Goal: Task Accomplishment & Management: Complete application form

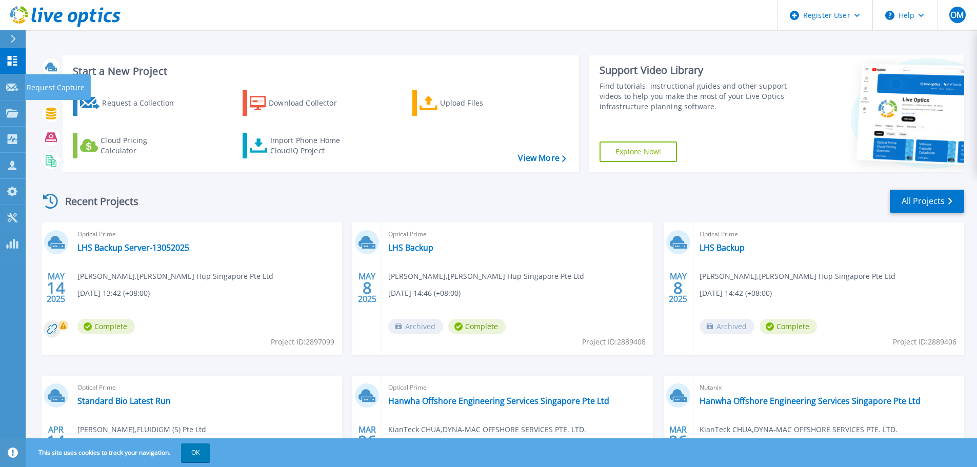
click at [10, 89] on icon at bounding box center [12, 88] width 12 height 8
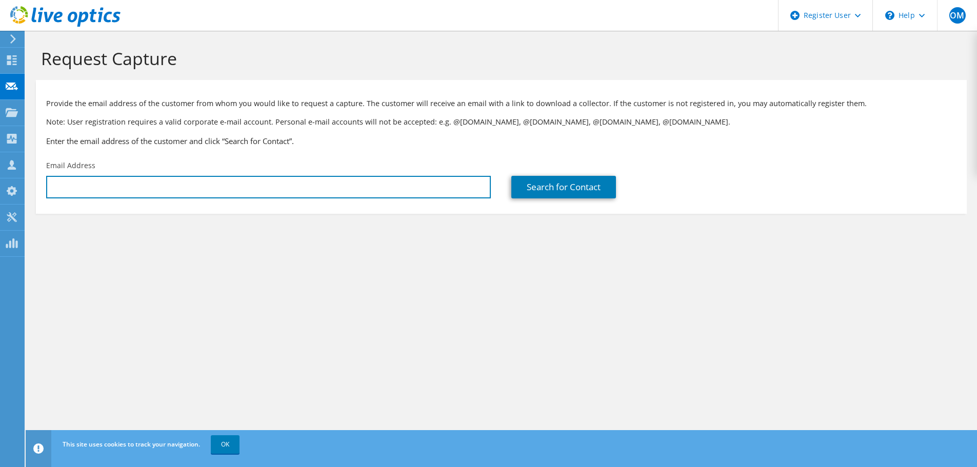
click at [401, 189] on input "text" at bounding box center [268, 187] width 445 height 23
paste input "tanbir@prangroup.com"
type input "tanbir@prangroup.com"
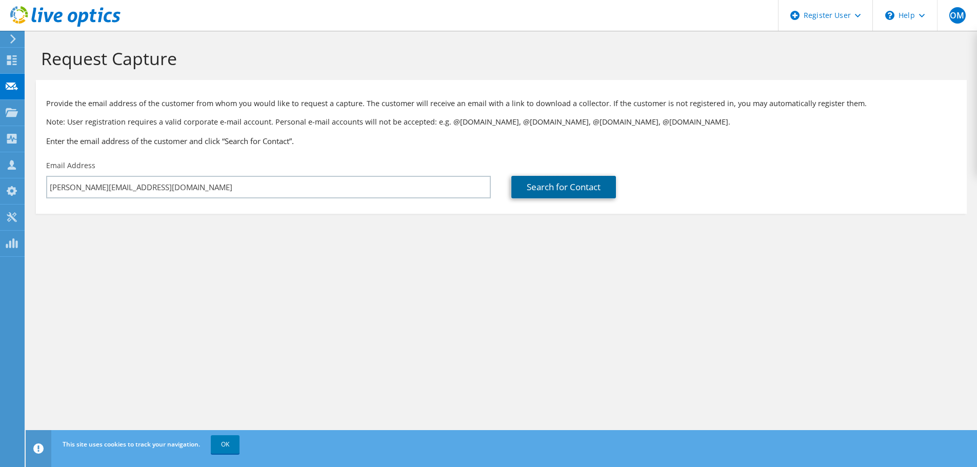
click at [581, 179] on link "Search for Contact" at bounding box center [563, 187] width 105 height 23
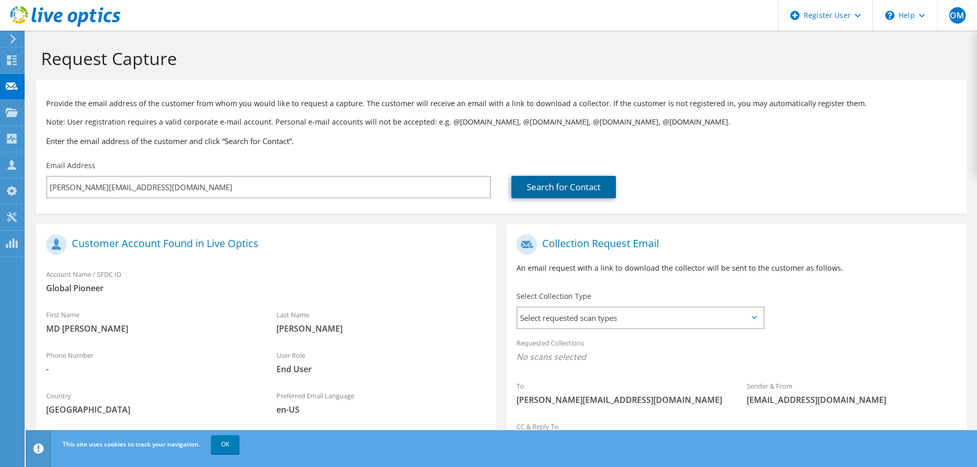
scroll to position [94, 0]
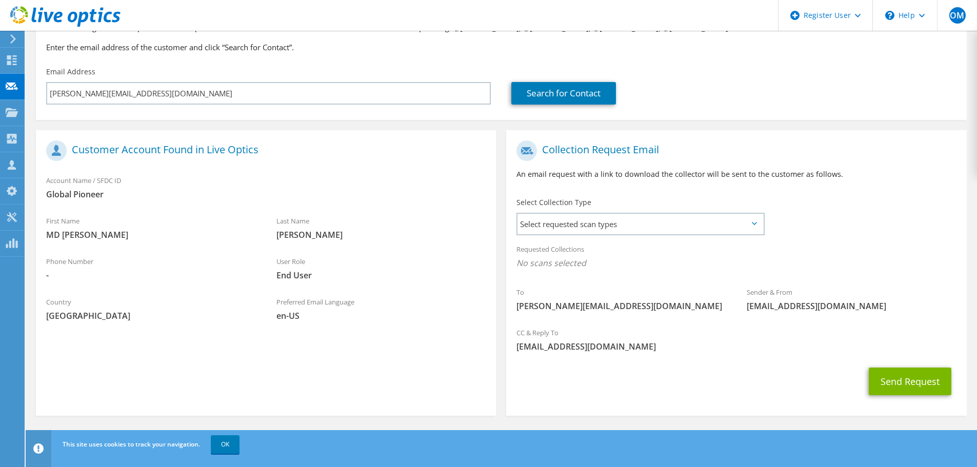
click at [678, 222] on span "Select requested scan types" at bounding box center [640, 224] width 246 height 21
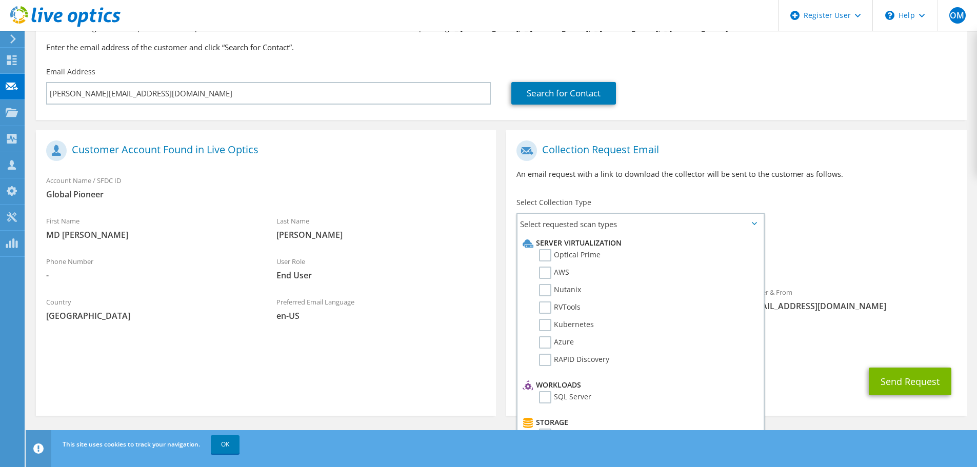
click at [547, 253] on label "Optical Prime" at bounding box center [570, 255] width 62 height 12
click at [0, 0] on input "Optical Prime" at bounding box center [0, 0] width 0 height 0
click at [555, 307] on label "RVTools" at bounding box center [560, 308] width 42 height 12
click at [0, 0] on input "RVTools" at bounding box center [0, 0] width 0 height 0
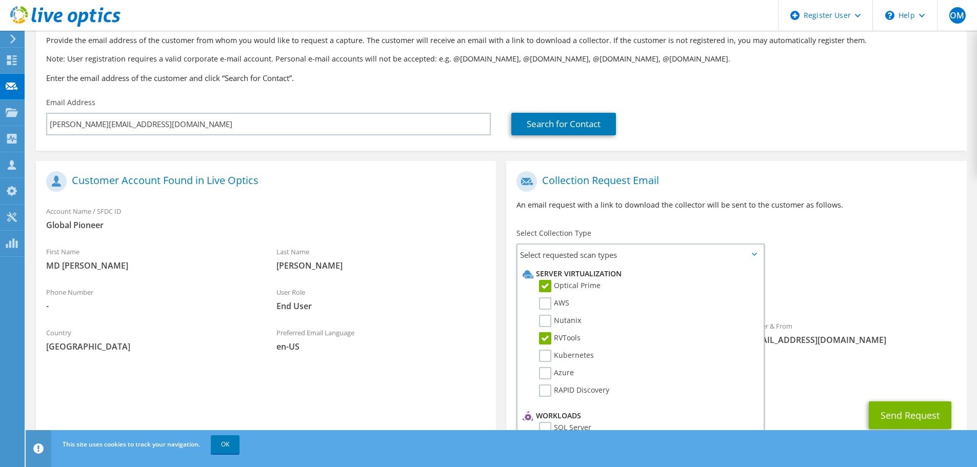
scroll to position [46, 0]
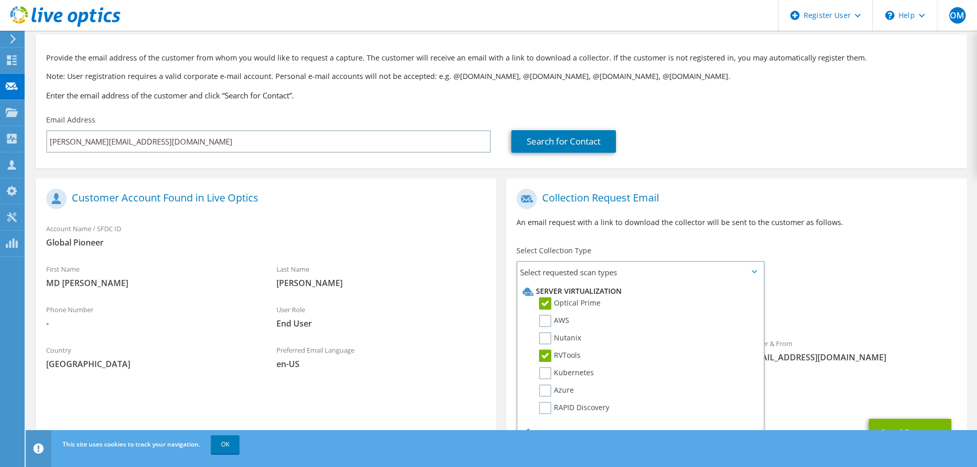
click at [845, 314] on span "Optical Prime RVTools" at bounding box center [735, 314] width 439 height 17
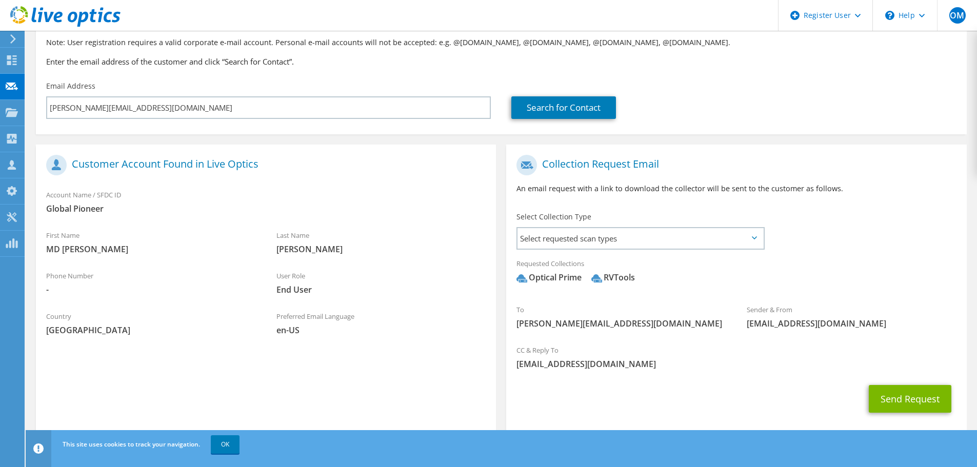
scroll to position [97, 0]
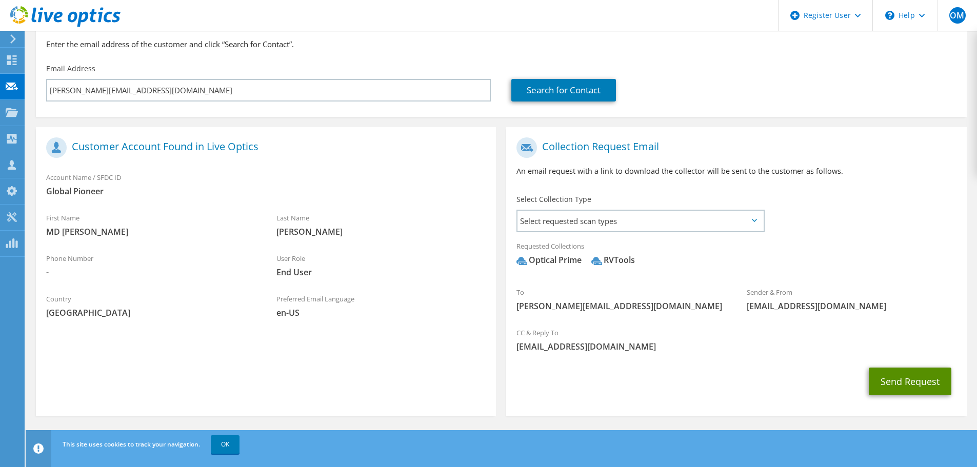
click at [907, 390] on button "Send Request" at bounding box center [910, 382] width 83 height 28
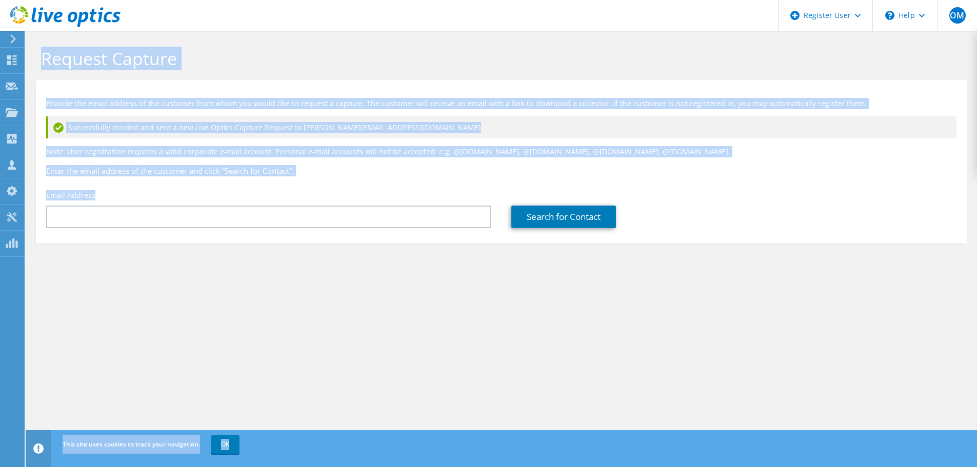
drag, startPoint x: 313, startPoint y: 103, endPoint x: 414, endPoint y: 5, distance: 140.7
click at [414, 4] on div "OM Dell User Onpreeya M [EMAIL_ADDRESS][DOMAIN_NAME] Dell My Profile Log Out \n…" at bounding box center [488, 233] width 977 height 467
click at [405, 38] on div "Request Capture" at bounding box center [501, 55] width 941 height 49
